Goal: Information Seeking & Learning: Learn about a topic

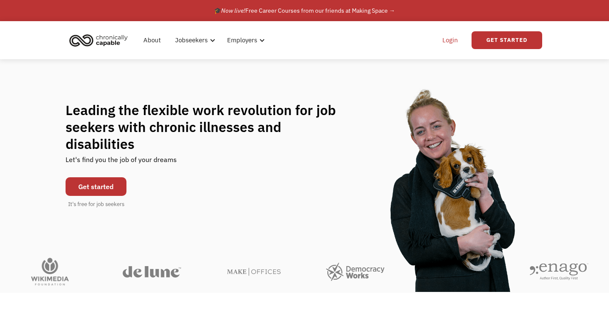
click at [450, 38] on link "Login" at bounding box center [450, 40] width 26 height 27
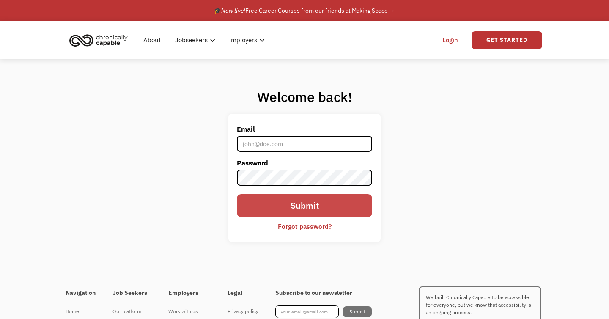
type input "[EMAIL_ADDRESS][DOMAIN_NAME]"
click at [325, 205] on input "Submit" at bounding box center [304, 205] width 135 height 23
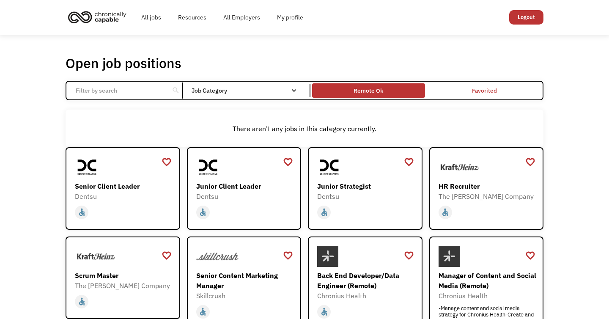
click at [366, 89] on div "Remote Ok" at bounding box center [368, 90] width 30 height 10
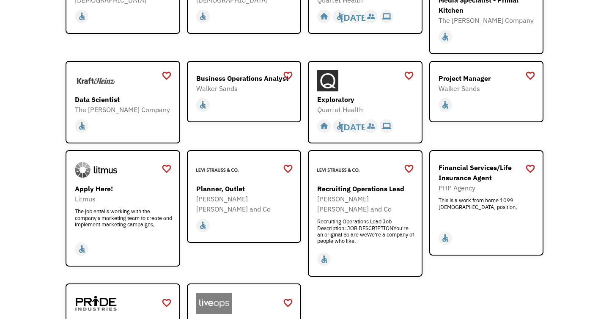
scroll to position [891, 0]
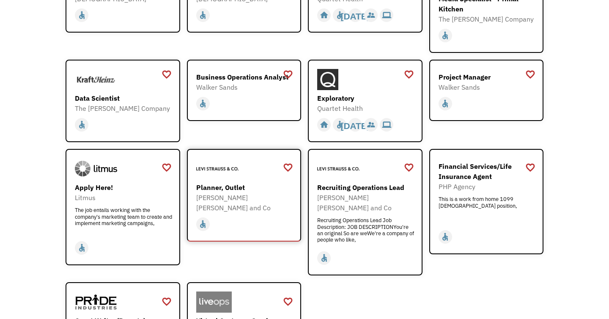
click at [221, 182] on div "Planner, Outlet" at bounding box center [245, 187] width 98 height 10
click at [366, 182] on div "Recruiting Operations Lead" at bounding box center [366, 187] width 98 height 10
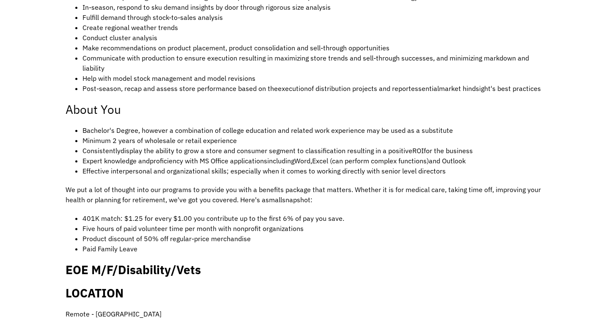
scroll to position [427, 0]
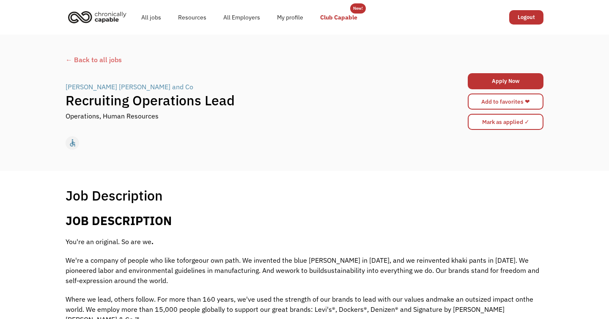
click at [334, 14] on link "Club Capable" at bounding box center [338, 17] width 54 height 27
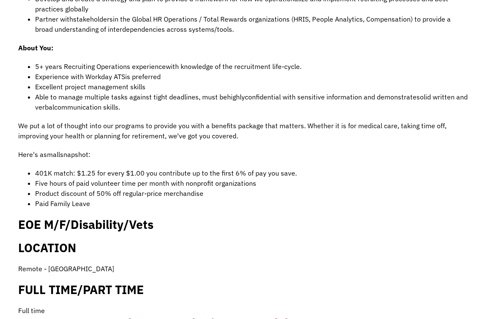
scroll to position [440, 0]
